Goal: Information Seeking & Learning: Compare options

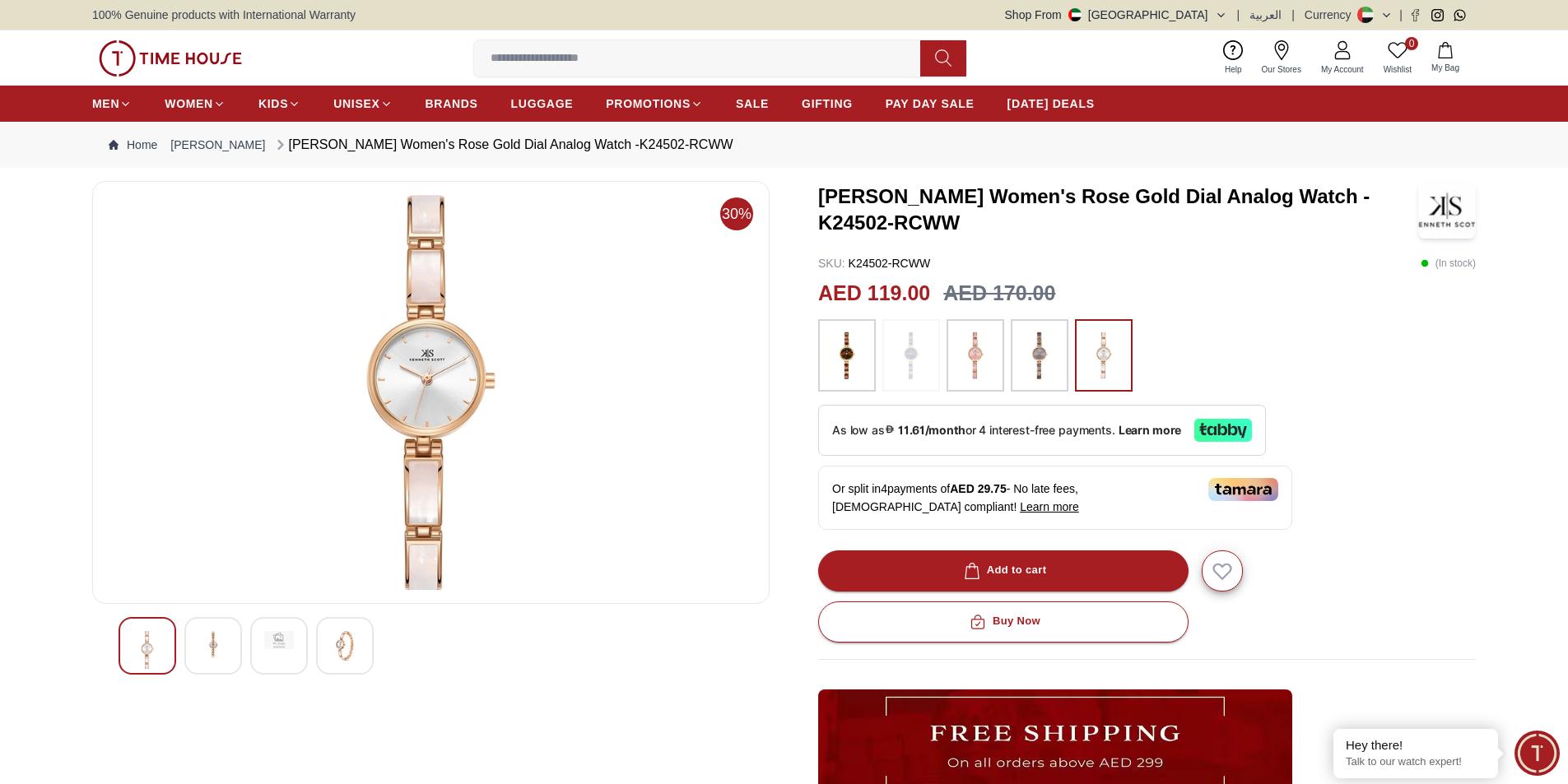
click at [349, 664] on div at bounding box center [345, 646] width 58 height 58
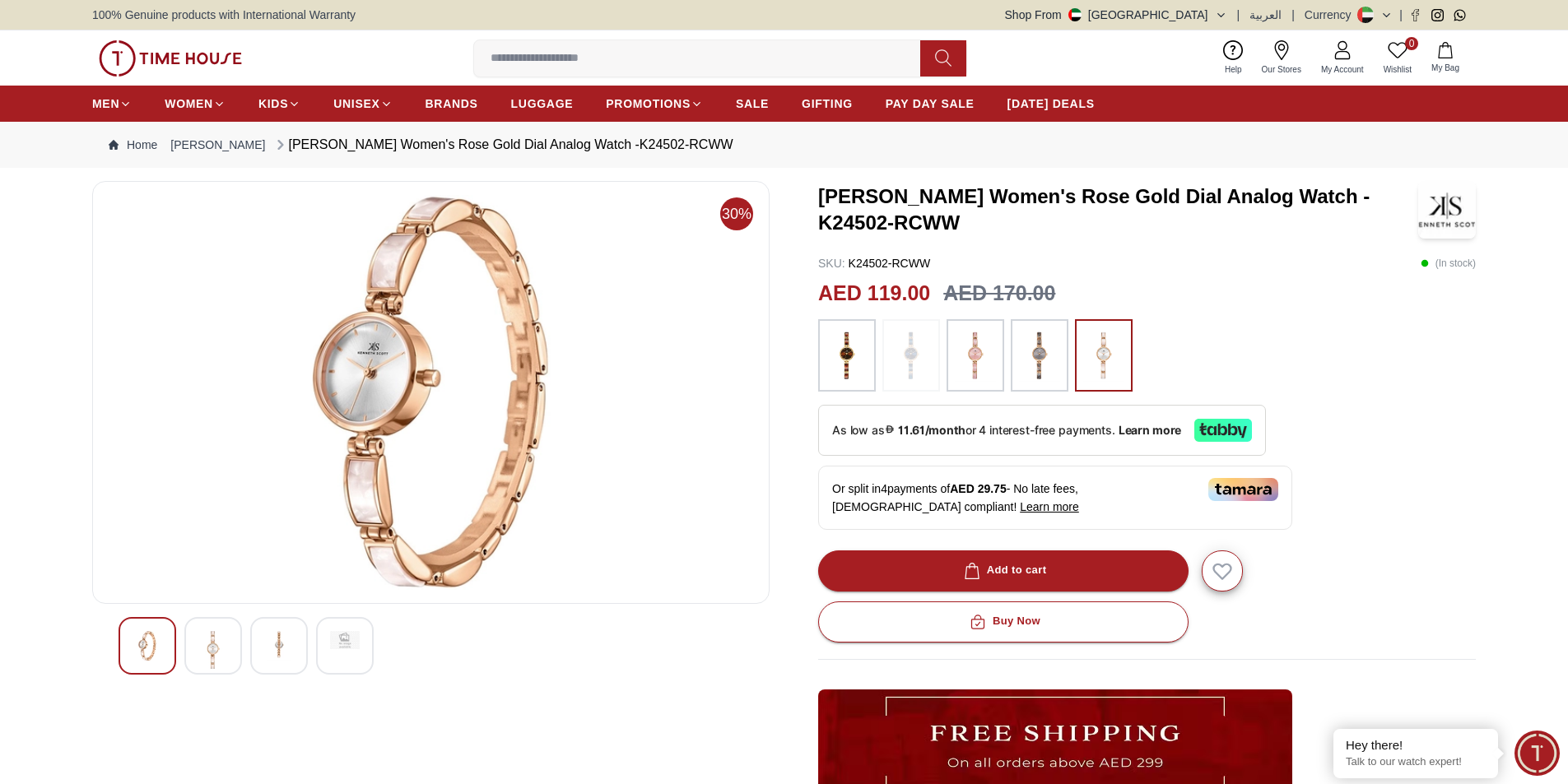
click at [317, 644] on div at bounding box center [345, 646] width 58 height 58
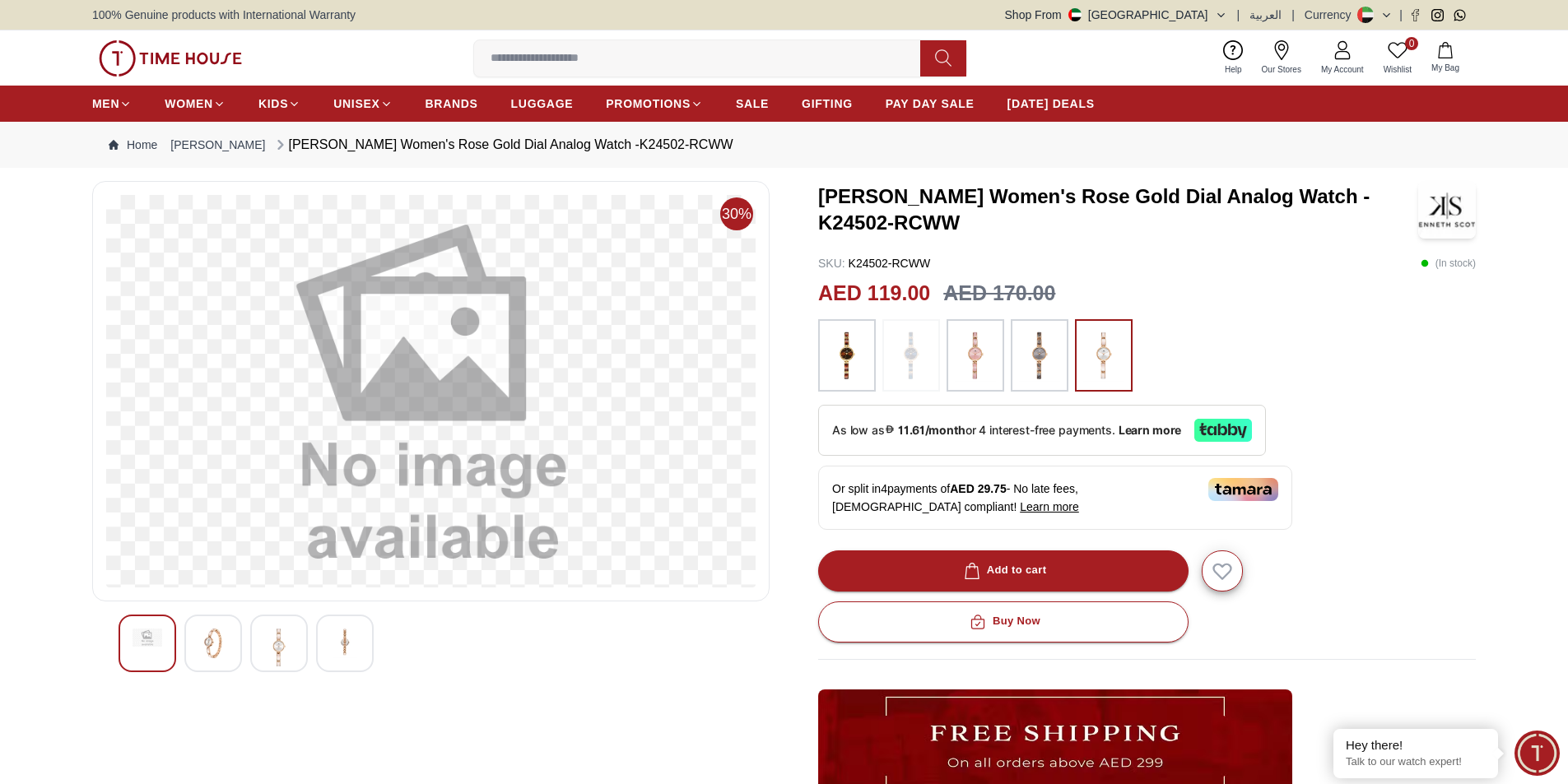
click at [304, 638] on div at bounding box center [279, 643] width 58 height 58
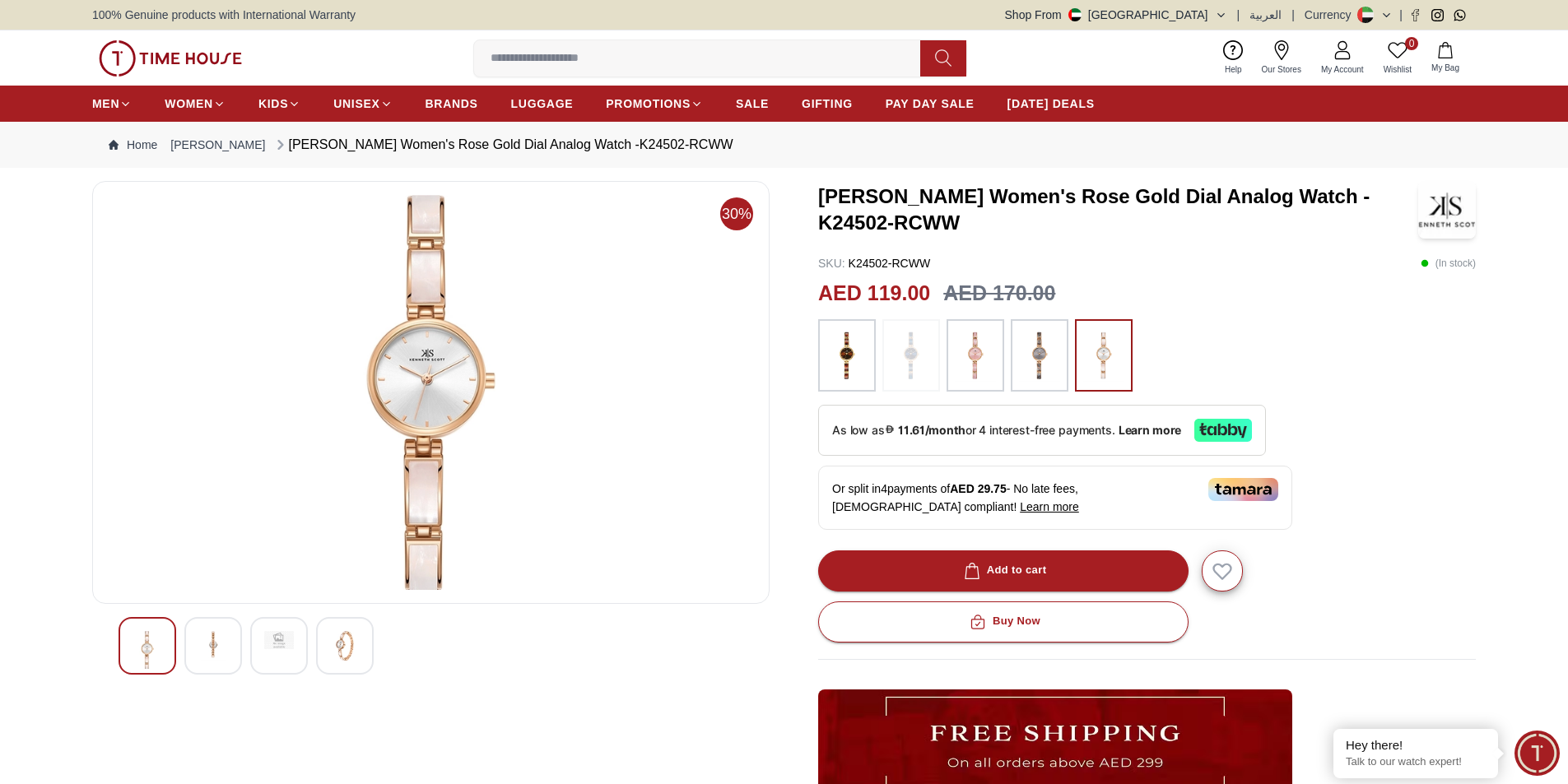
click at [283, 639] on img at bounding box center [279, 640] width 30 height 18
